Goal: Find specific page/section: Find specific page/section

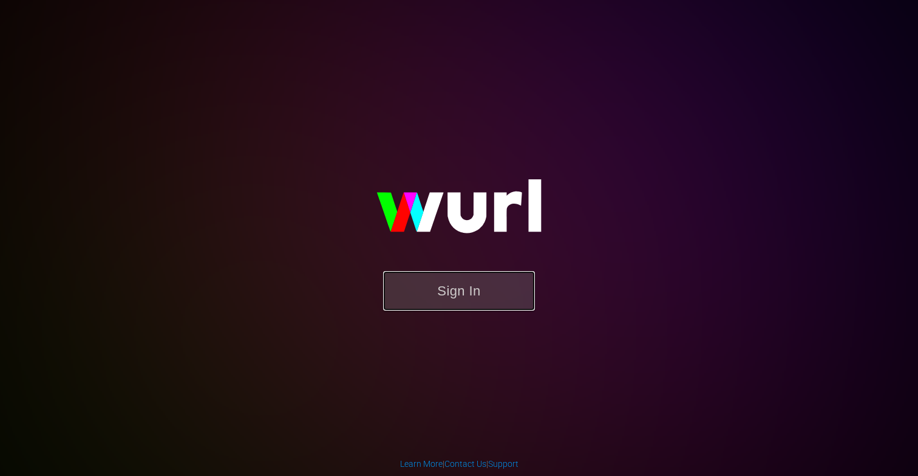
click at [458, 301] on button "Sign In" at bounding box center [459, 290] width 152 height 39
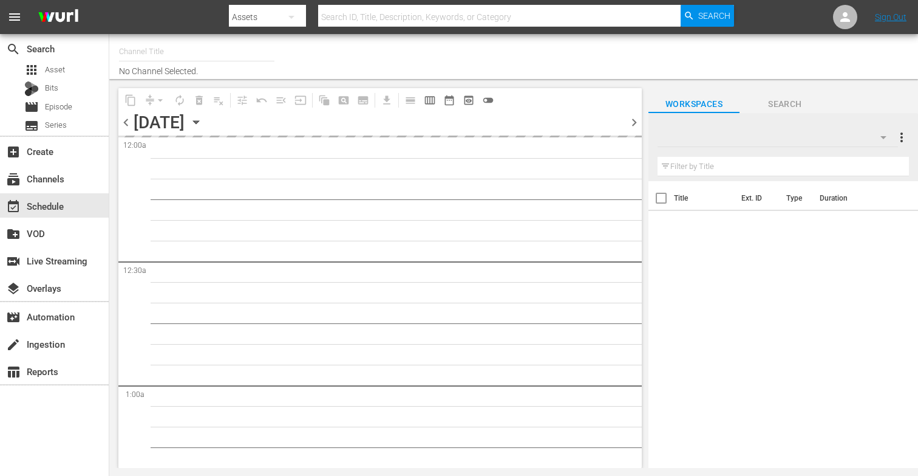
type input "More-U (881)"
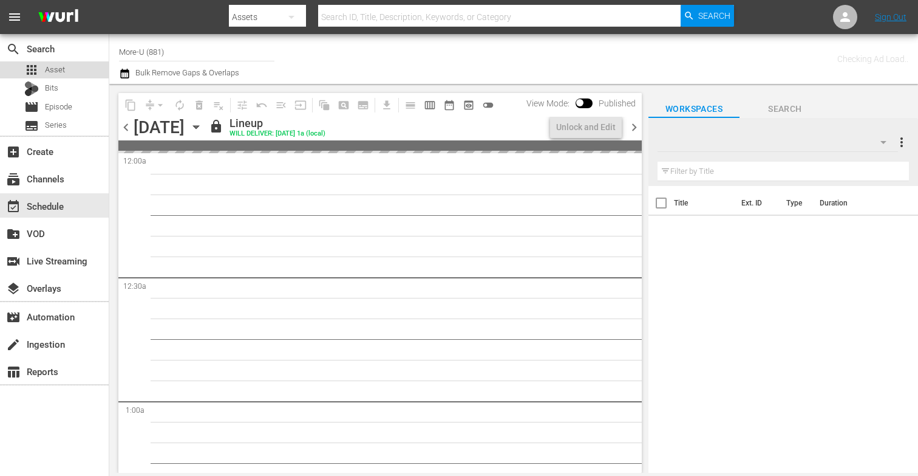
click at [66, 73] on div "apps Asset" at bounding box center [54, 69] width 109 height 17
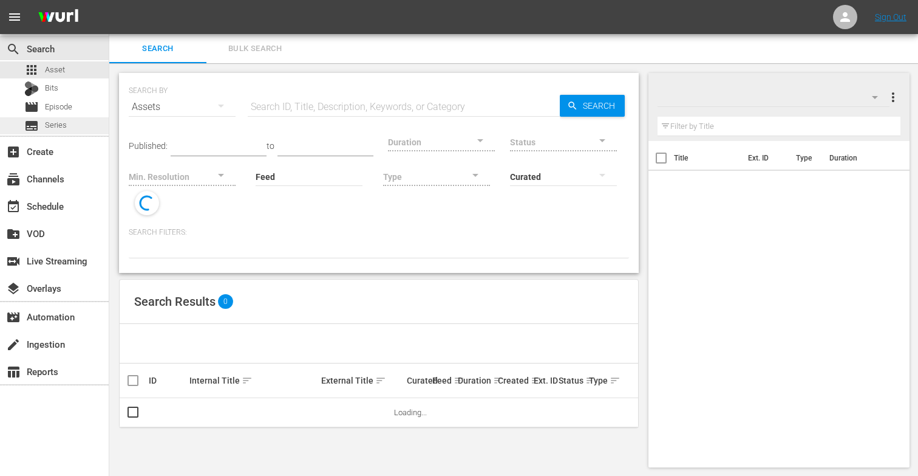
click at [55, 128] on span "Series" at bounding box center [56, 125] width 22 height 12
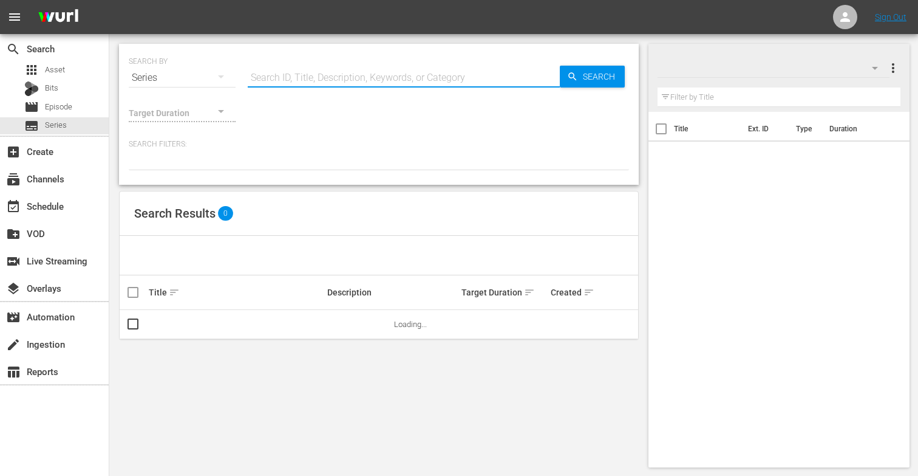
click at [265, 74] on input "text" at bounding box center [404, 77] width 312 height 29
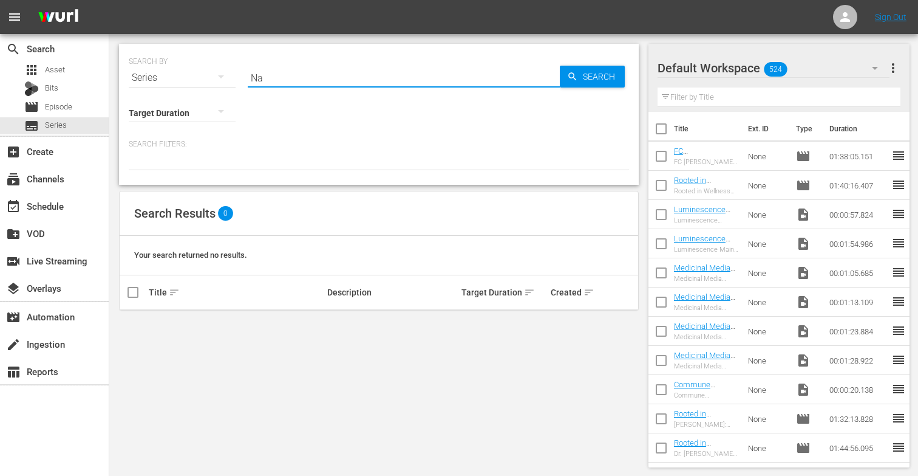
type input "N"
type input "P"
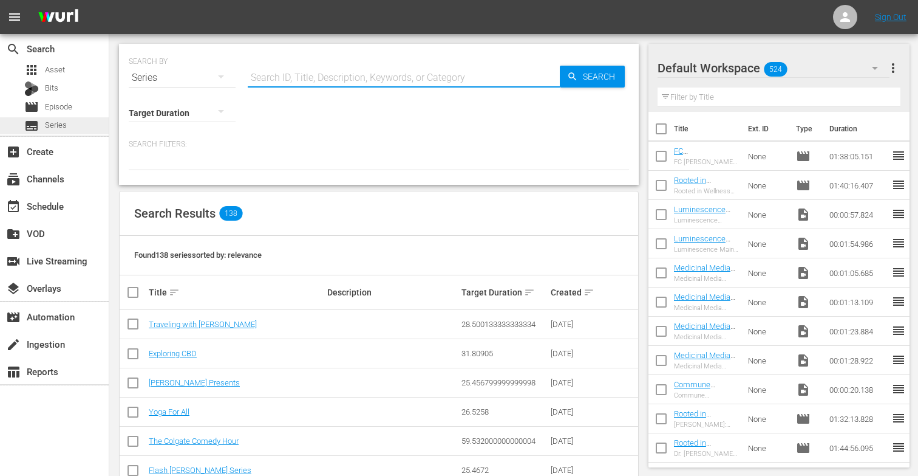
click at [85, 126] on div "subtitles Series" at bounding box center [54, 125] width 109 height 17
click at [276, 80] on input "text" at bounding box center [404, 77] width 312 height 29
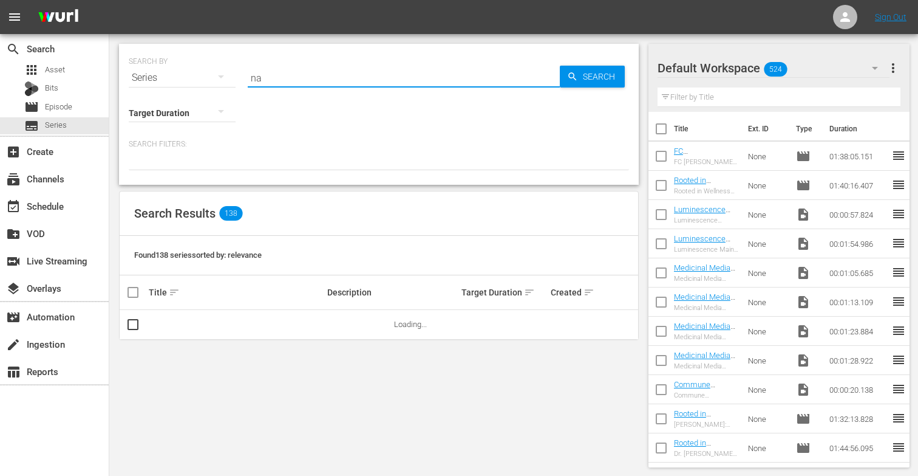
type input "n"
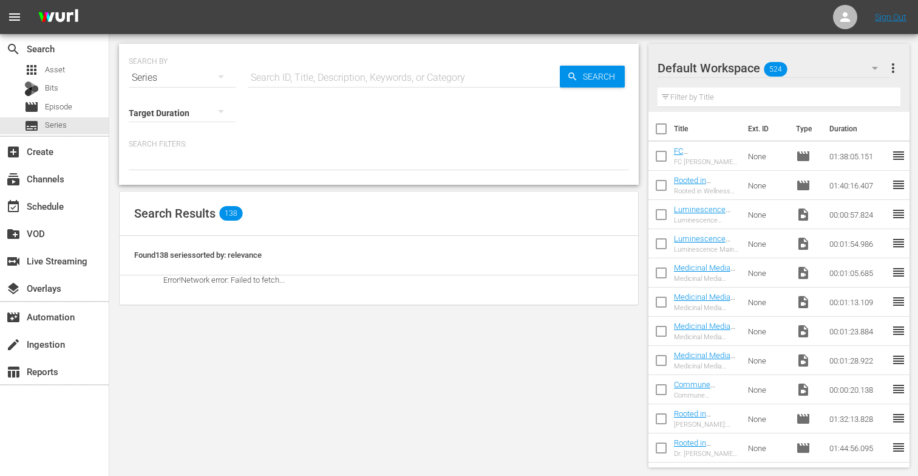
click at [241, 83] on div "SEARCH BY Search By Series Search ID, Title, Description, Keywords, or Category…" at bounding box center [379, 71] width 500 height 44
